Goal: Find specific page/section: Find specific page/section

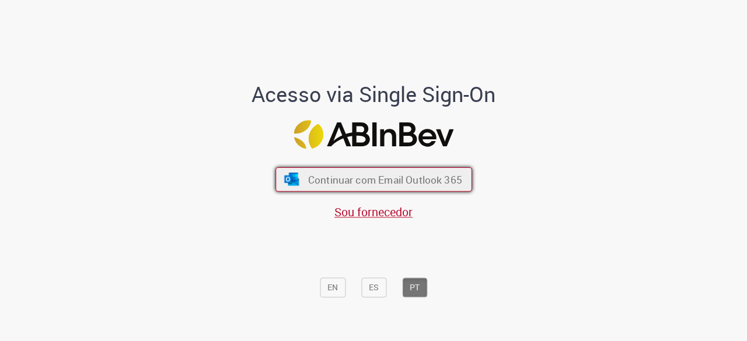
click at [412, 171] on button "Continuar com Email Outlook 365" at bounding box center [374, 180] width 197 height 25
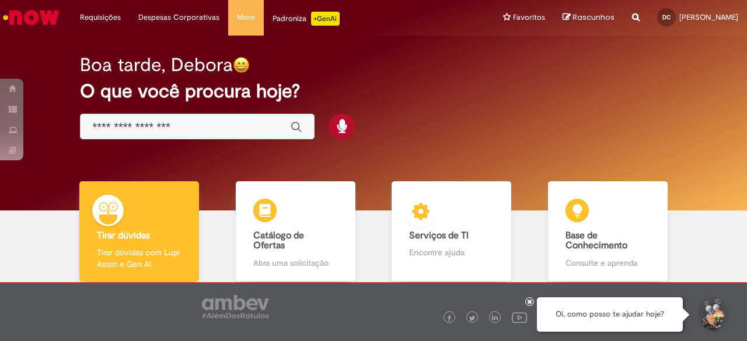
scroll to position [65, 0]
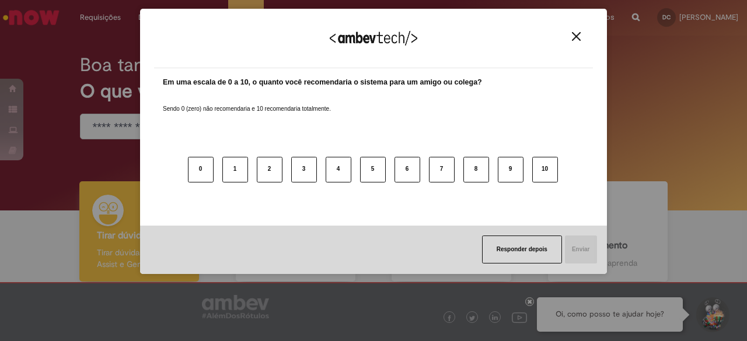
click at [573, 38] on img "Close" at bounding box center [576, 36] width 9 height 9
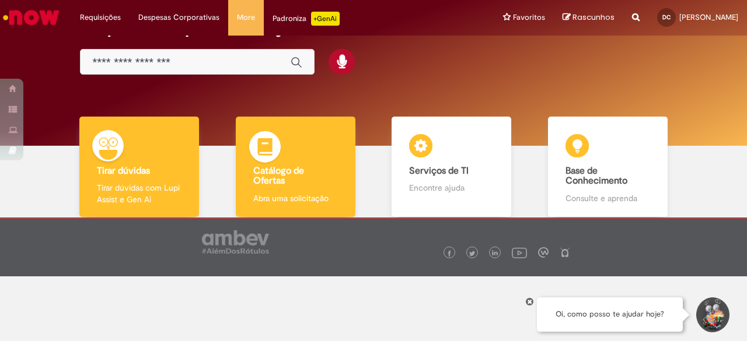
scroll to position [65, 0]
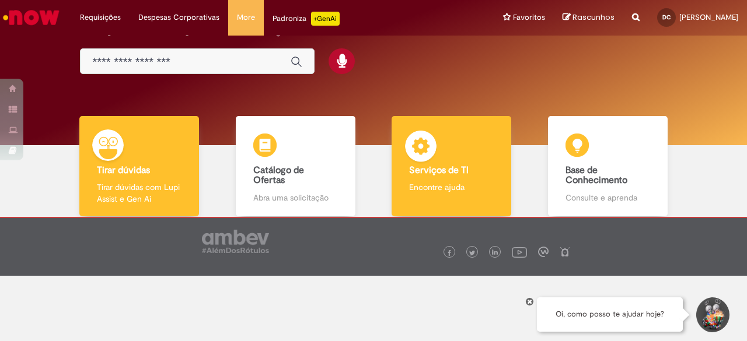
click at [458, 170] on b "Serviços de TI" at bounding box center [439, 171] width 60 height 12
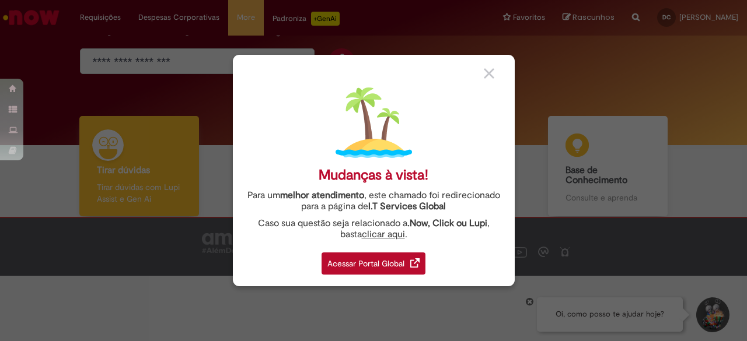
click at [490, 74] on img at bounding box center [489, 73] width 11 height 11
